Goal: Task Accomplishment & Management: Manage account settings

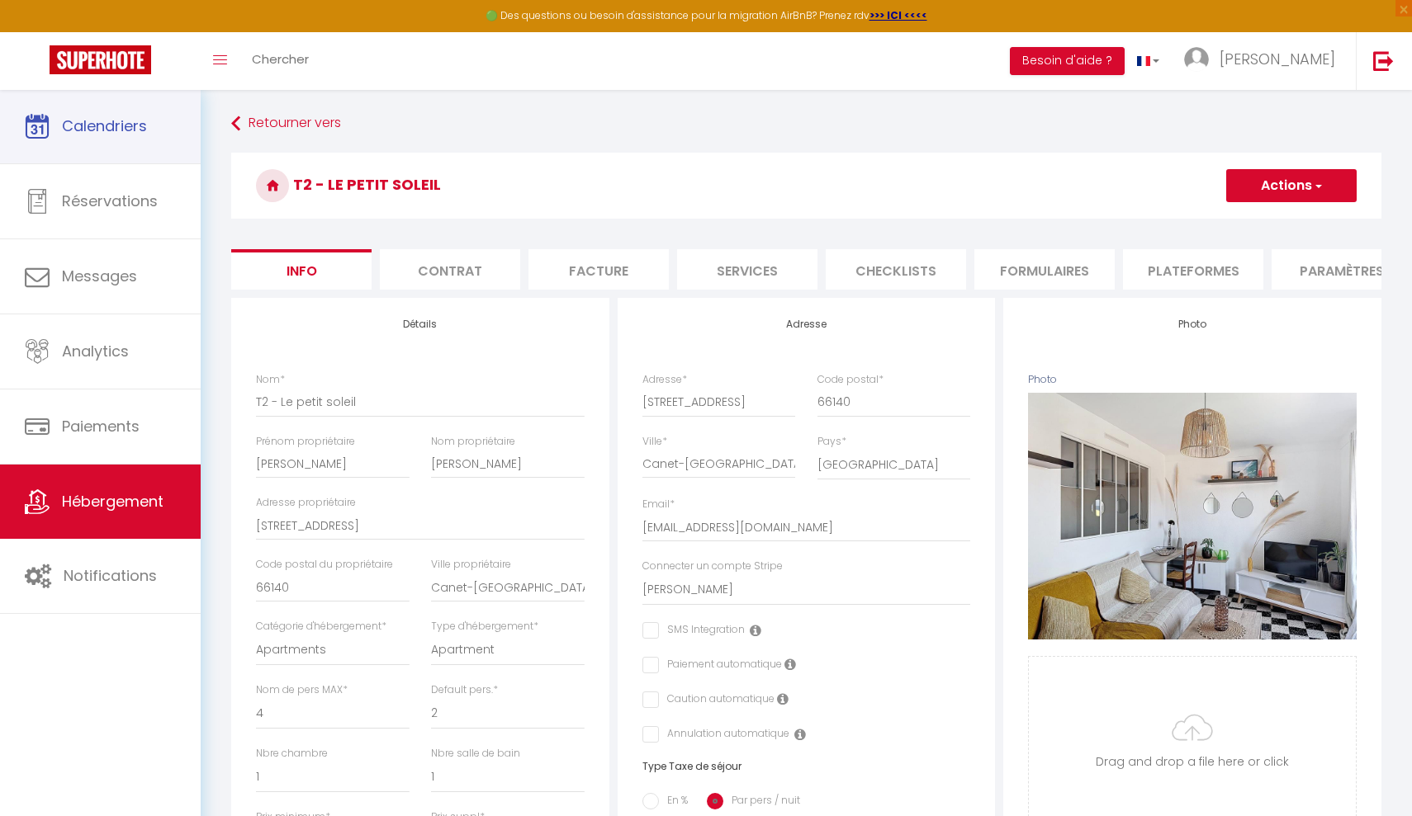
select select "4"
select select "2"
select select "1"
select select "16:00"
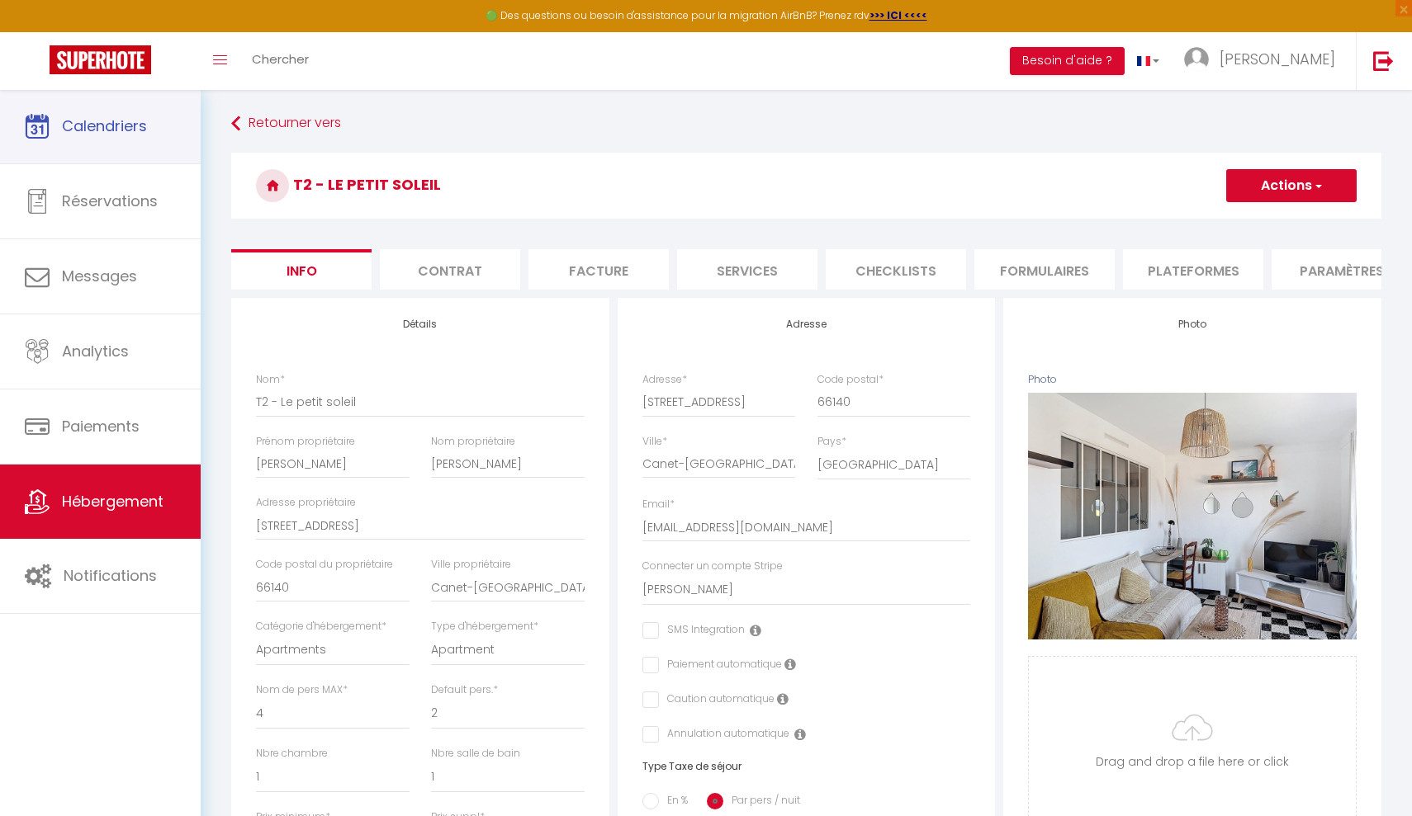
select select "23:45"
select select "11:00"
select select "30"
select select "120"
select select "28"
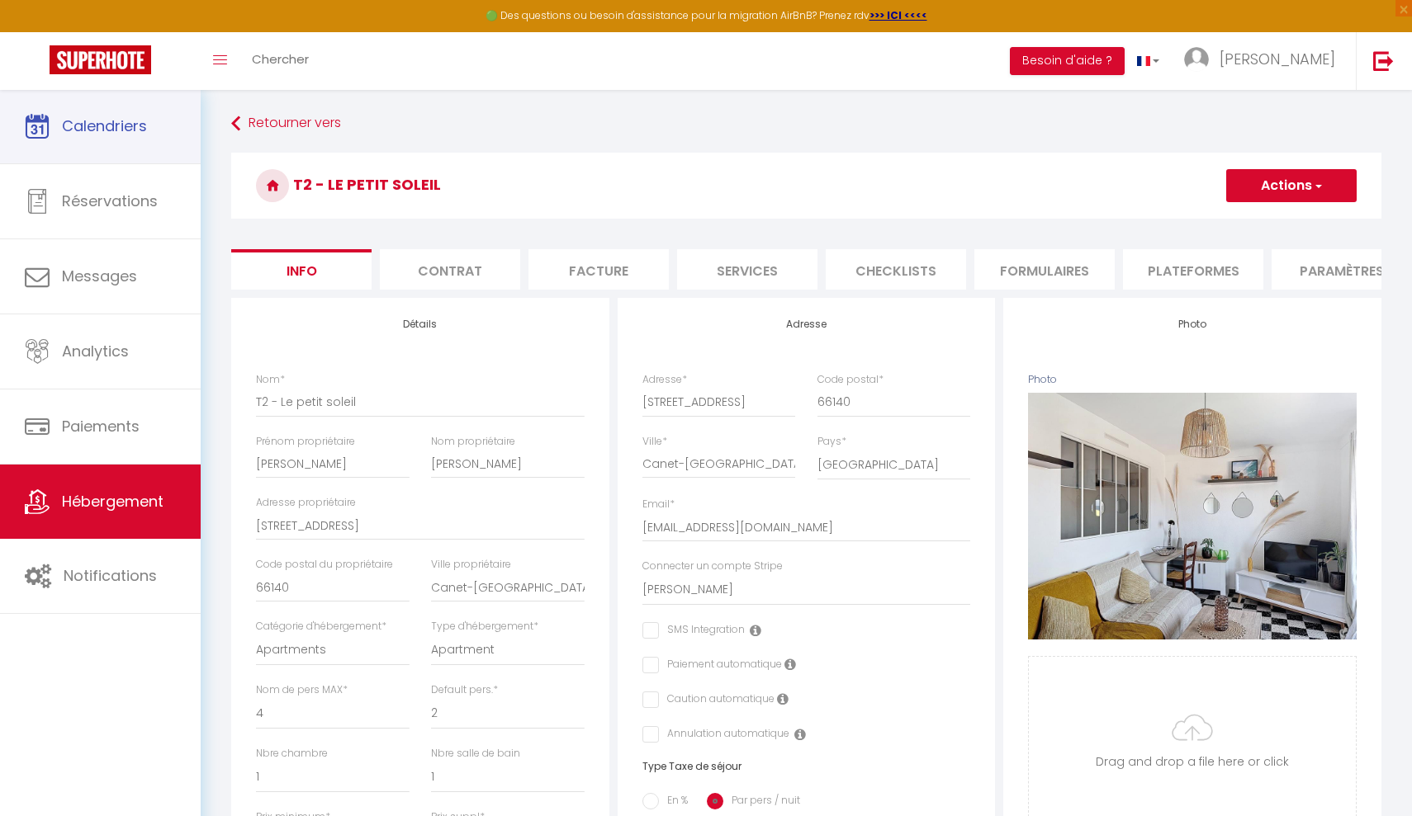
select select "51273"
click at [125, 135] on span "Calendriers" at bounding box center [104, 126] width 85 height 21
